Goal: Navigation & Orientation: Find specific page/section

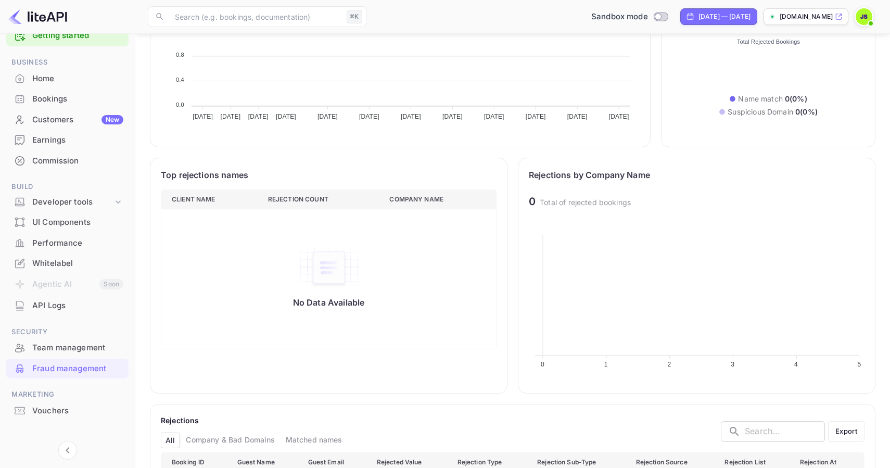
scroll to position [214, 336]
click at [56, 75] on div "Home" at bounding box center [77, 79] width 91 height 12
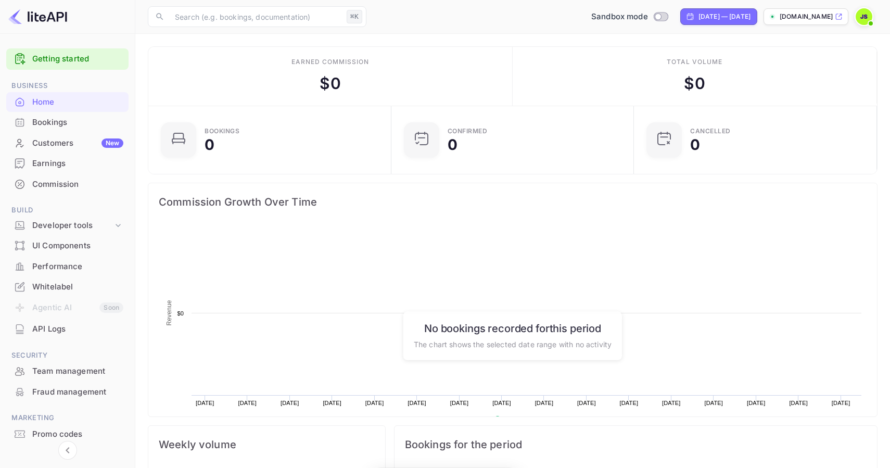
scroll to position [169, 237]
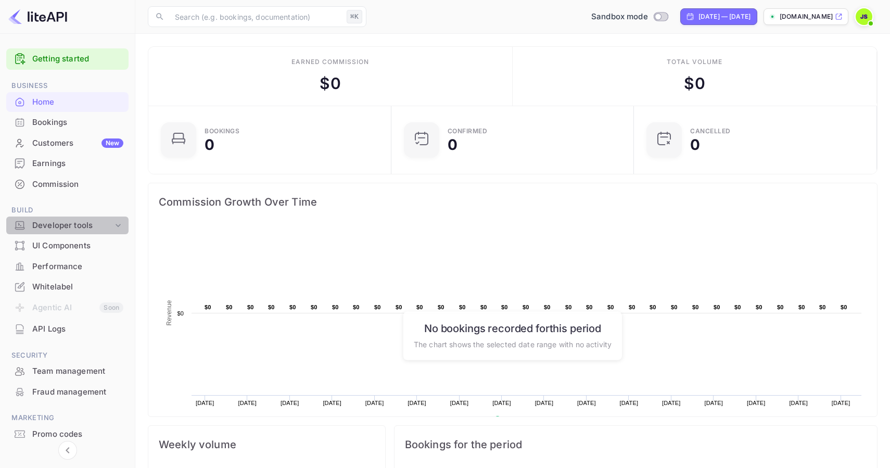
click at [103, 229] on div "Developer tools" at bounding box center [72, 226] width 81 height 12
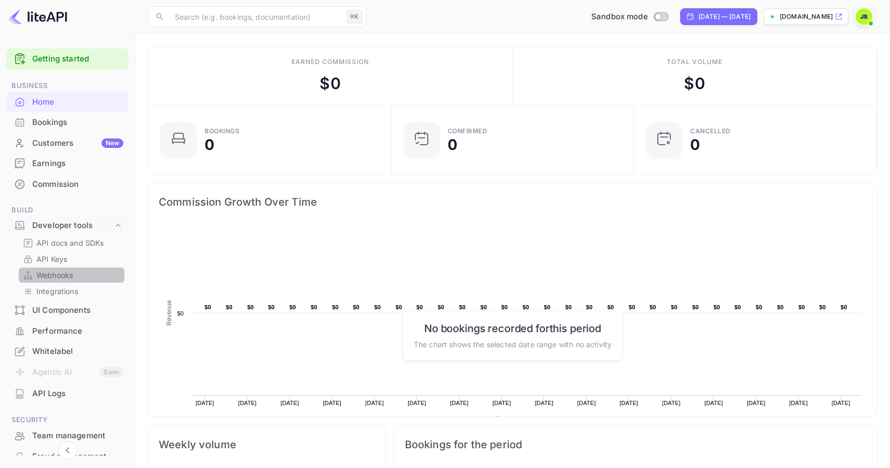
click at [54, 279] on p "Webhooks" at bounding box center [54, 275] width 36 height 11
